Goal: Find specific page/section: Find specific page/section

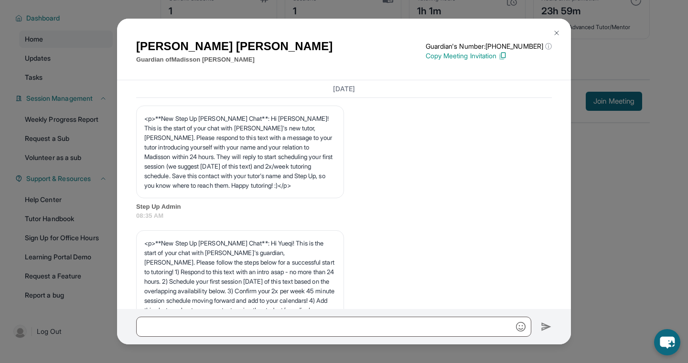
scroll to position [2430, 0]
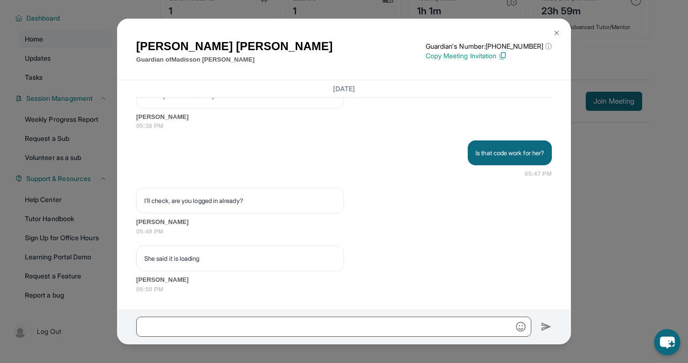
click at [563, 34] on button at bounding box center [556, 32] width 19 height 19
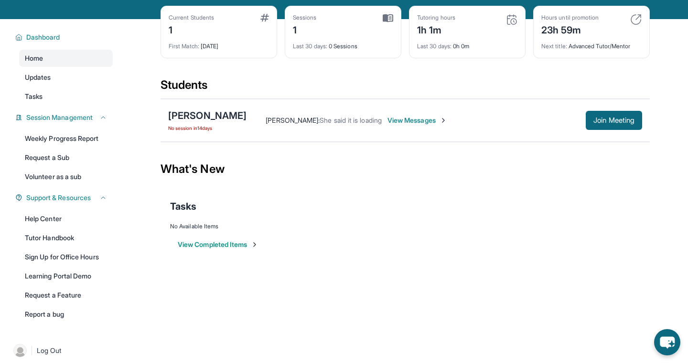
scroll to position [39, 0]
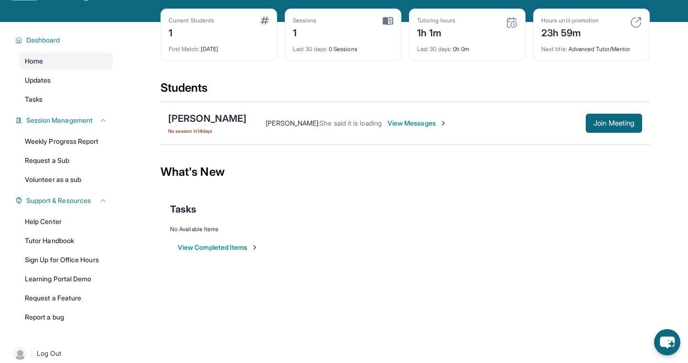
click at [447, 122] on span "View Messages" at bounding box center [418, 124] width 60 height 10
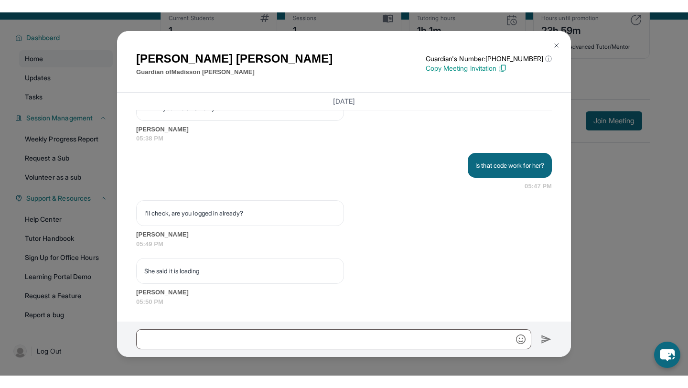
scroll to position [59, 0]
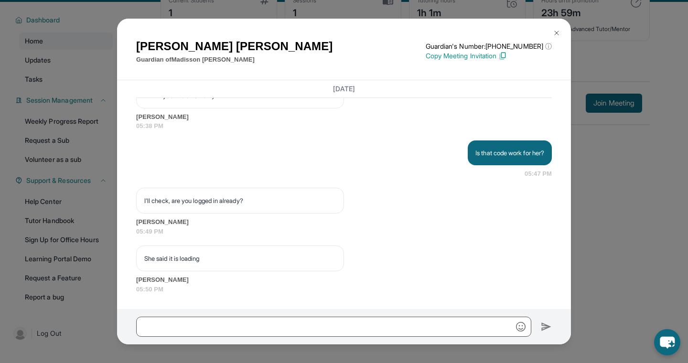
click at [556, 29] on img at bounding box center [557, 33] width 8 height 8
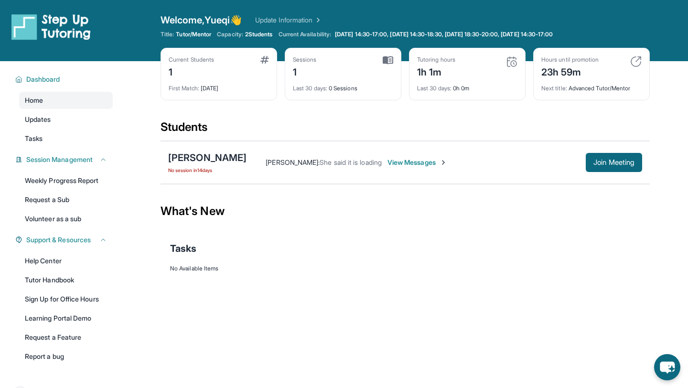
click at [504, 60] on div "Tutoring hours 1h 1m" at bounding box center [467, 67] width 100 height 23
click at [514, 60] on img at bounding box center [511, 61] width 11 height 11
click at [450, 59] on div "Tutoring hours" at bounding box center [436, 60] width 38 height 8
click at [450, 74] on div "1h 1m" at bounding box center [436, 71] width 38 height 15
click at [98, 40] on div at bounding box center [68, 30] width 115 height 34
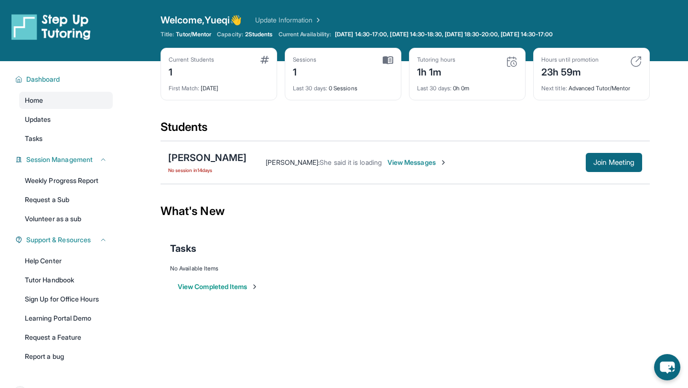
click at [65, 27] on img at bounding box center [50, 26] width 79 height 27
click at [391, 59] on img at bounding box center [388, 60] width 11 height 9
